Goal: Navigation & Orientation: Find specific page/section

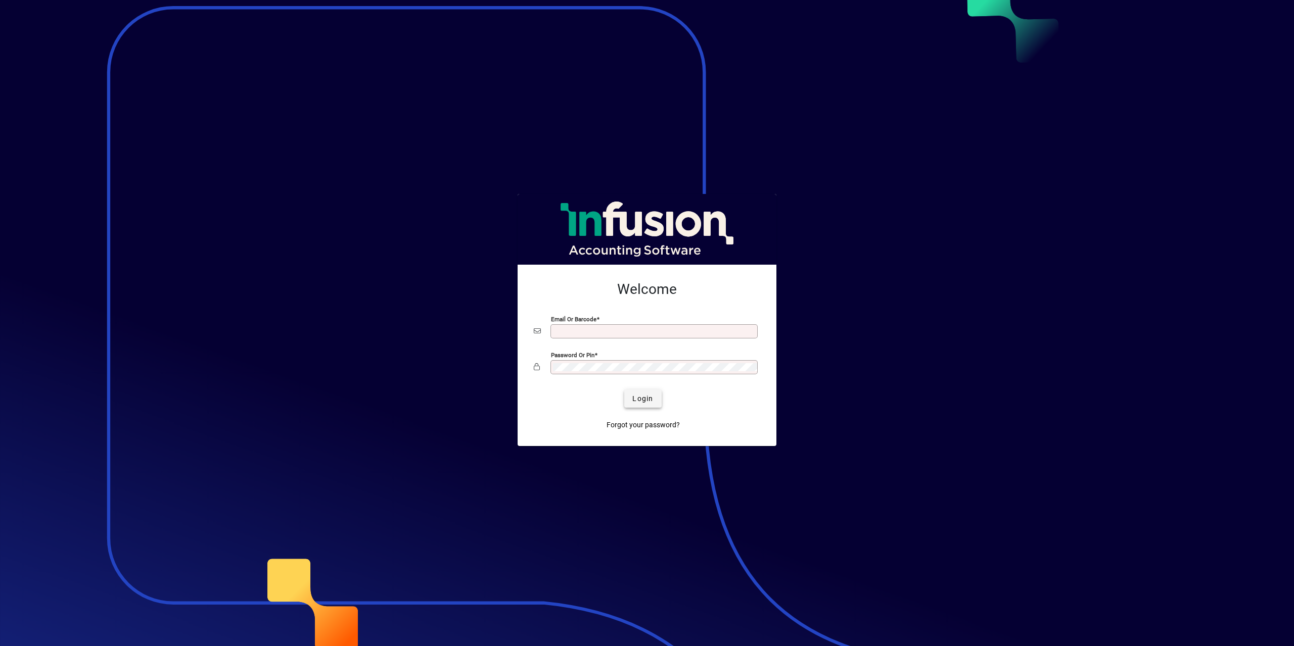
type input "**********"
click at [643, 399] on span "Login" at bounding box center [642, 399] width 21 height 11
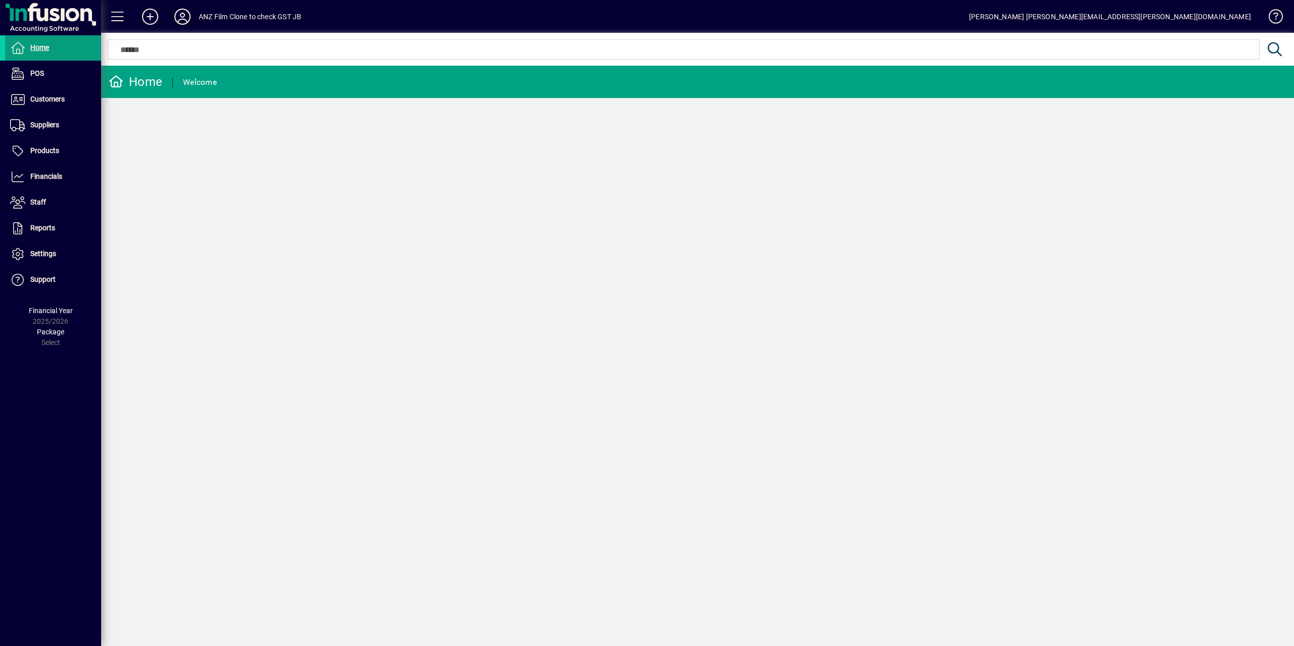
click at [186, 17] on icon at bounding box center [182, 17] width 20 height 16
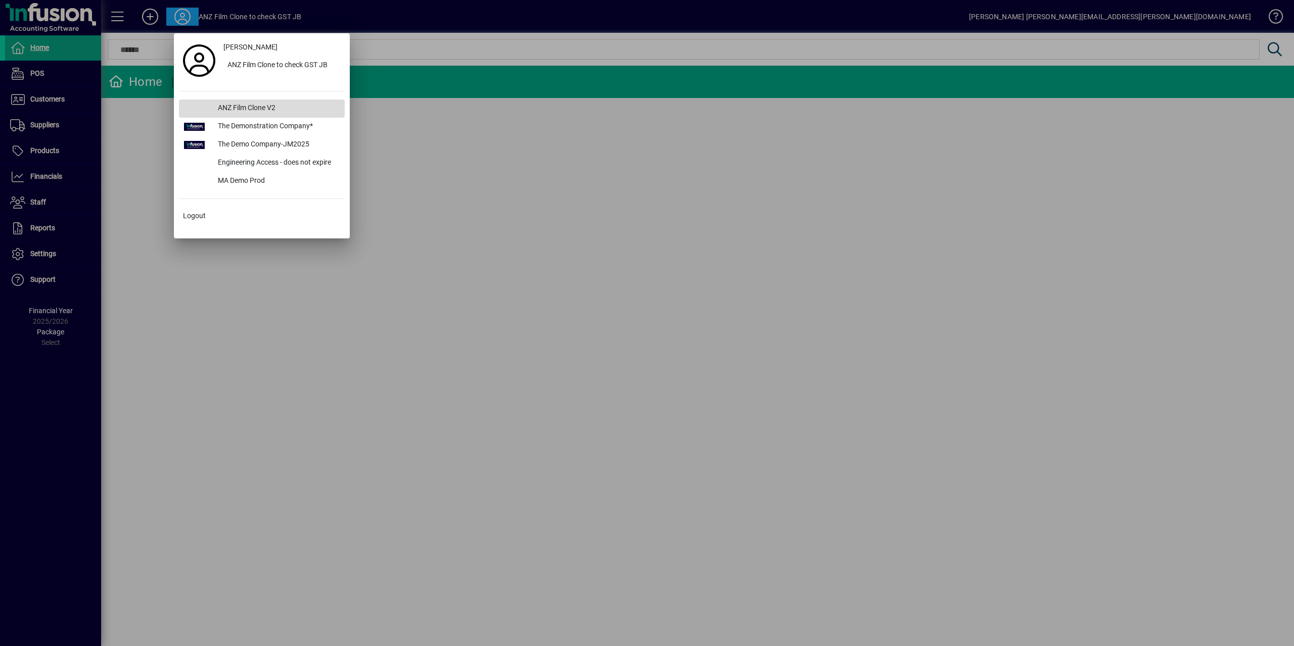
click at [297, 110] on div "ANZ Film Clone V2" at bounding box center [277, 109] width 135 height 18
